Goal: Transaction & Acquisition: Purchase product/service

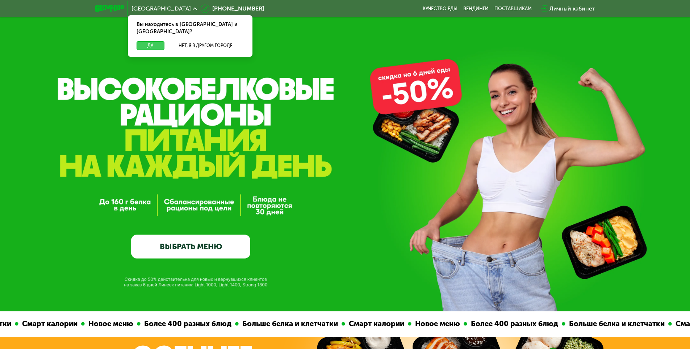
click at [154, 41] on button "Да" at bounding box center [151, 45] width 28 height 9
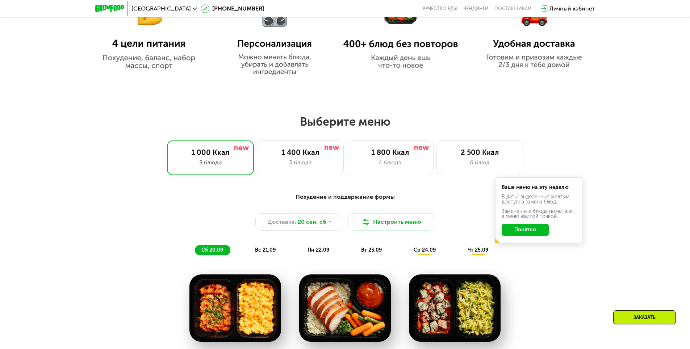
scroll to position [507, 0]
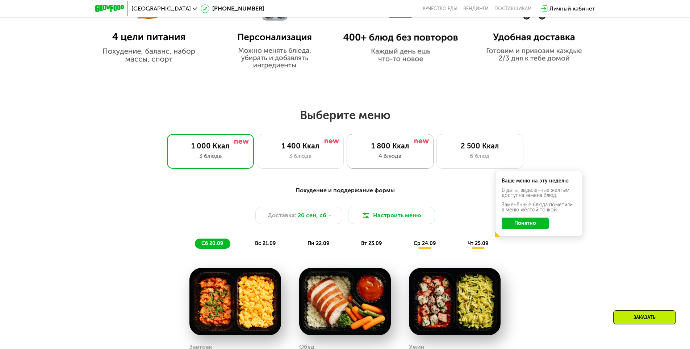
click at [385, 155] on div "4 блюда" at bounding box center [390, 156] width 72 height 9
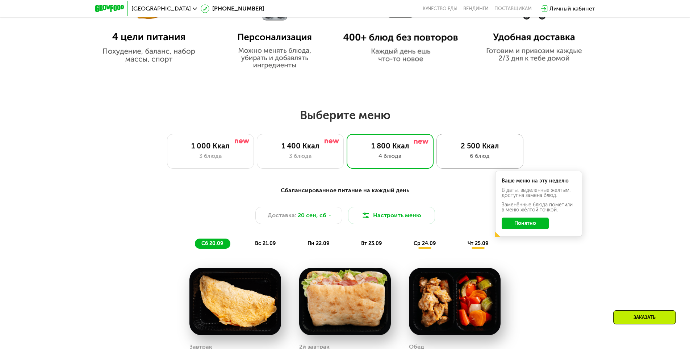
click at [476, 150] on div "2 500 Ккал" at bounding box center [480, 146] width 72 height 9
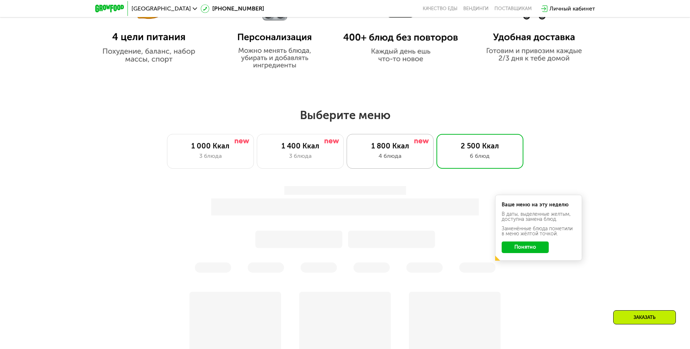
click at [395, 154] on div "1 800 Ккал 4 блюда" at bounding box center [390, 151] width 87 height 35
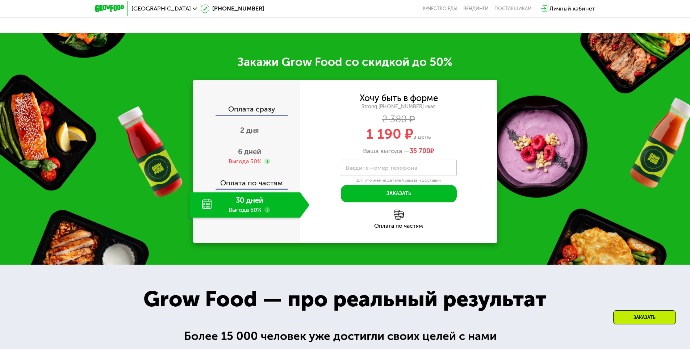
scroll to position [1015, 0]
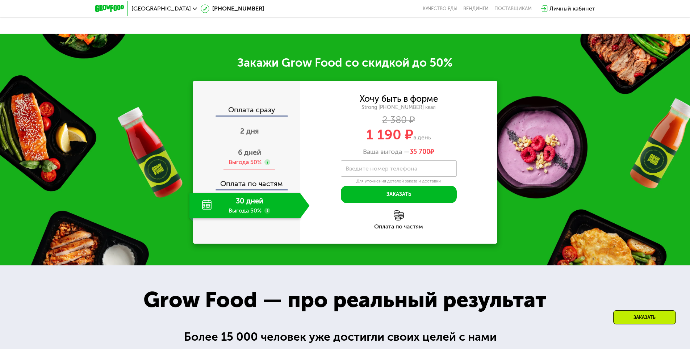
click at [246, 157] on span "6 дней" at bounding box center [249, 152] width 23 height 9
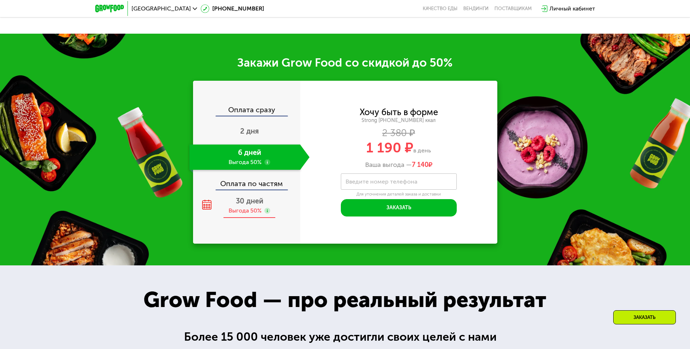
click at [236, 211] on div "Выгода 50%" at bounding box center [245, 211] width 33 height 8
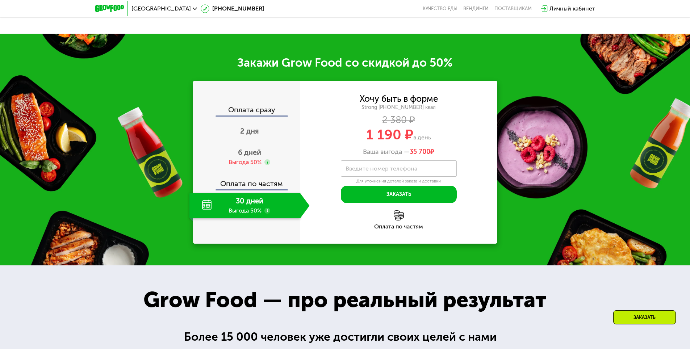
drag, startPoint x: 442, startPoint y: 156, endPoint x: 359, endPoint y: 155, distance: 82.6
click at [359, 155] on div "Ваша выгода — 35 700 ₽" at bounding box center [398, 152] width 197 height 8
click at [355, 155] on div "Ваша выгода — 35 700 ₽" at bounding box center [398, 152] width 197 height 8
drag, startPoint x: 355, startPoint y: 155, endPoint x: 444, endPoint y: 150, distance: 88.9
click at [444, 150] on div "Хочу быть в форме Strong [PHONE_NUMBER] ккал 2 380 ₽ 1 190 ₽ в день Ваша выгода…" at bounding box center [398, 125] width 197 height 61
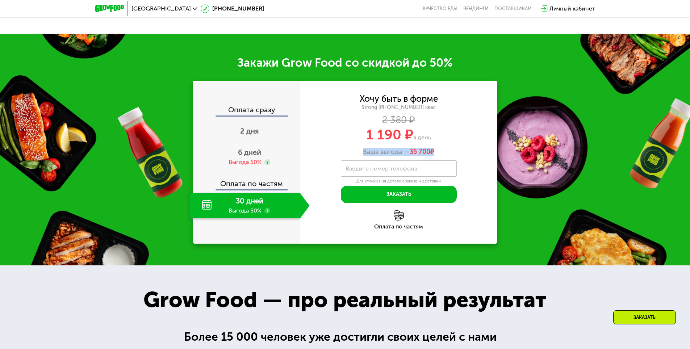
click at [460, 156] on div "Ваша выгода — 35 700 ₽" at bounding box center [398, 152] width 197 height 8
click at [243, 157] on span "6 дней" at bounding box center [249, 152] width 23 height 9
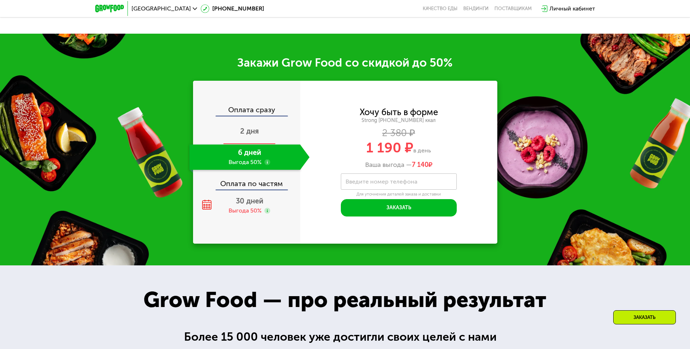
click at [244, 133] on span "2 дня" at bounding box center [249, 131] width 19 height 9
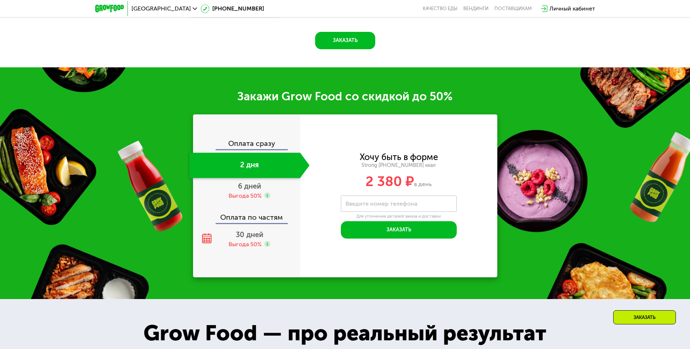
scroll to position [1048, 0]
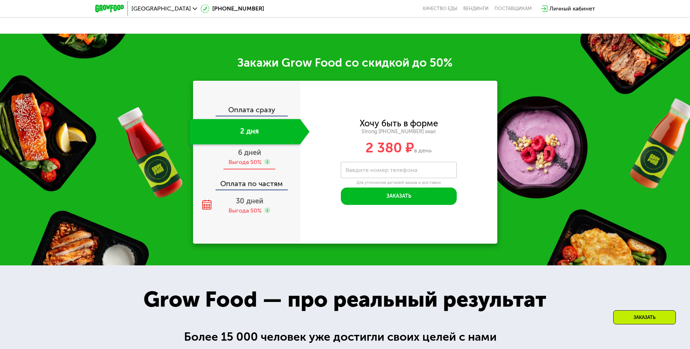
click at [245, 161] on div "Выгода 50%" at bounding box center [245, 162] width 33 height 8
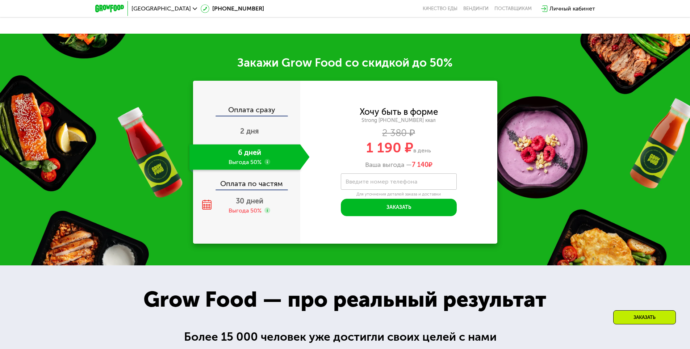
scroll to position [1011, 0]
click at [246, 222] on div "Оплата сразу 2 дня 6 дней Выгода 50% Оплата по частям 30 дней Выгода 50%" at bounding box center [246, 162] width 107 height 163
click at [255, 205] on span "30 дней" at bounding box center [250, 201] width 28 height 9
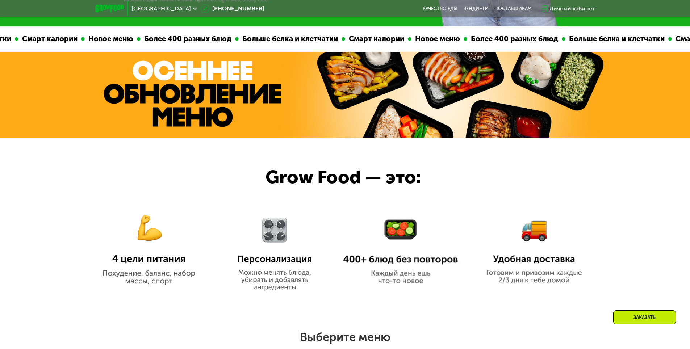
scroll to position [467, 0]
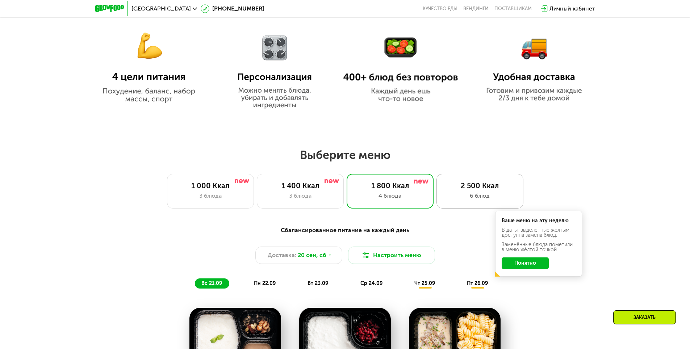
click at [480, 190] on div "2 500 Ккал" at bounding box center [480, 186] width 72 height 9
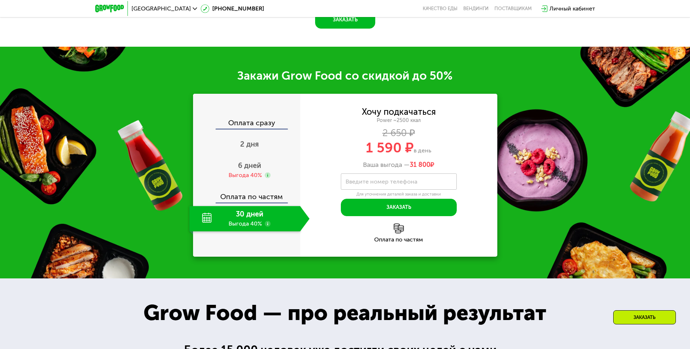
scroll to position [1083, 0]
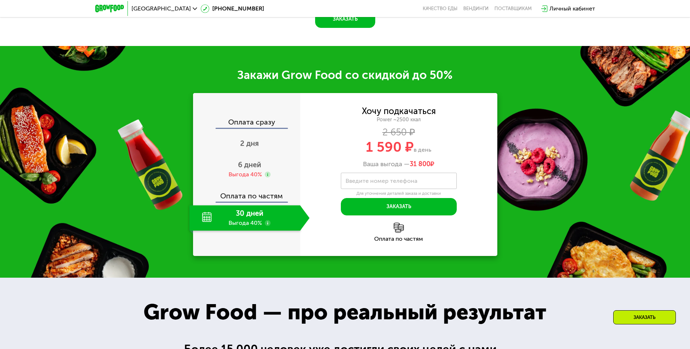
click at [404, 233] on img at bounding box center [399, 228] width 10 height 10
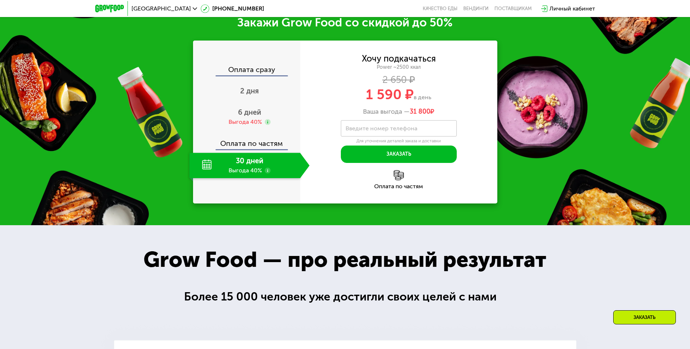
scroll to position [1047, 0]
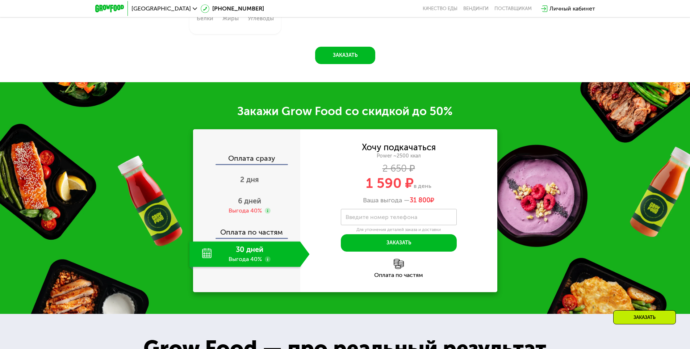
click at [124, 239] on div "Закажи Grow Food со скидкой до 50% Оплата сразу 2 дня 6 дней Выгода 40% Оплата …" at bounding box center [345, 198] width 690 height 232
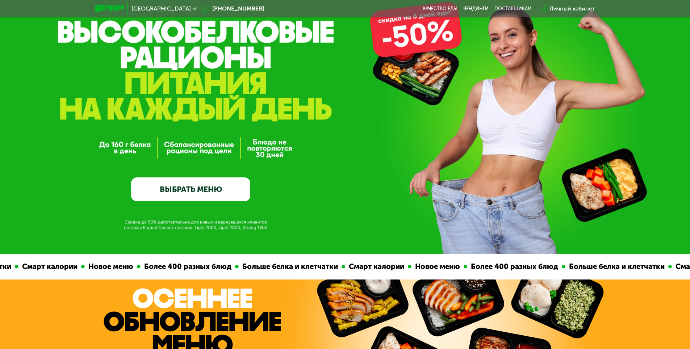
scroll to position [0, 0]
